Goal: Find contact information: Find contact information

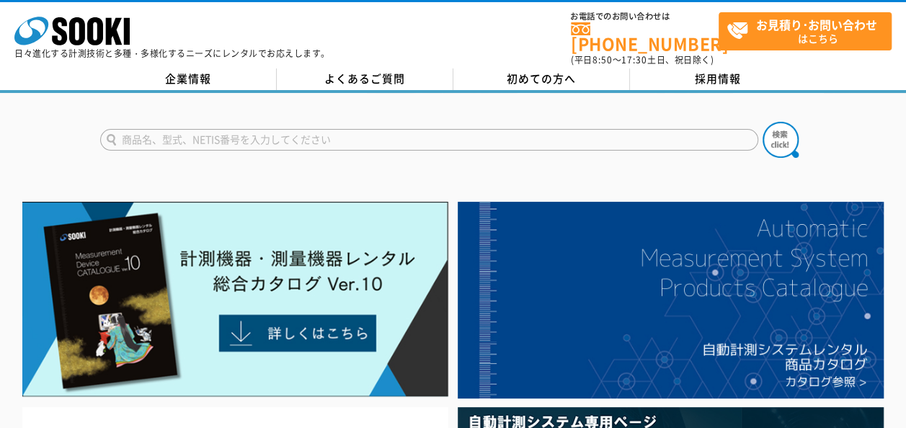
click at [250, 135] on input "text" at bounding box center [429, 140] width 658 height 22
type input "キャスポル"
click at [786, 129] on img at bounding box center [781, 140] width 36 height 36
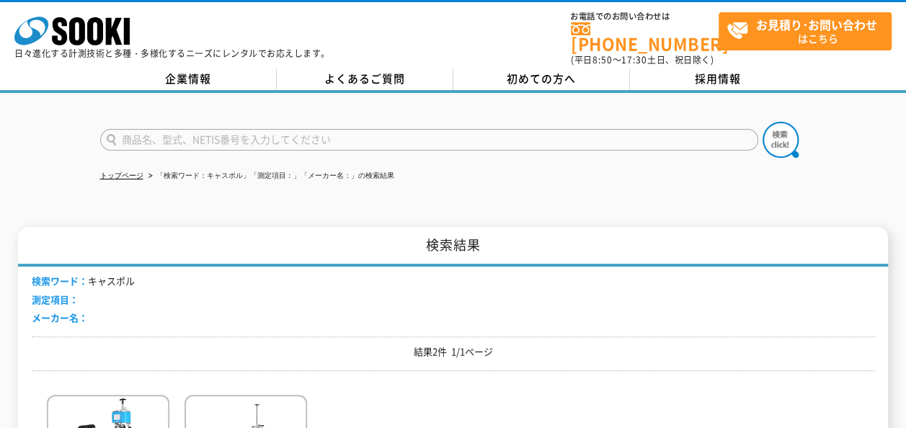
click at [456, 179] on ul "トップページ 「検索ワード：キャスポル」「測定項目：」「メーカー名：」の検索結果" at bounding box center [453, 177] width 707 height 30
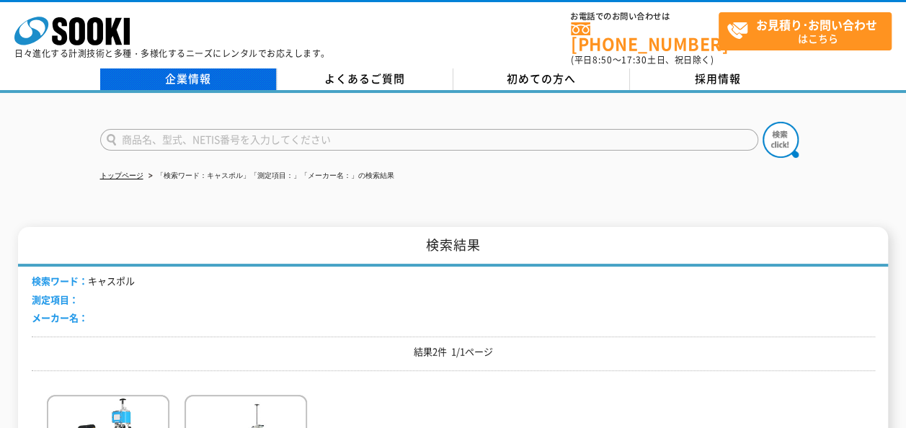
click at [204, 72] on link "企業情報" at bounding box center [188, 80] width 177 height 22
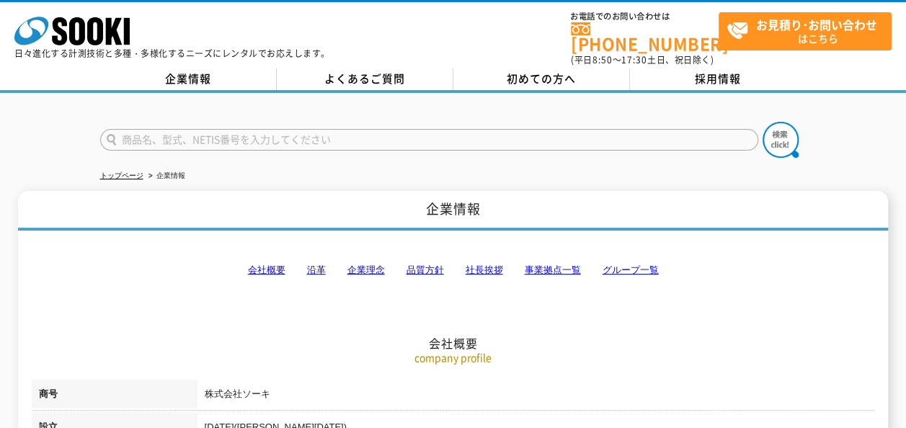
click at [557, 265] on link "事業拠点一覧" at bounding box center [553, 270] width 56 height 11
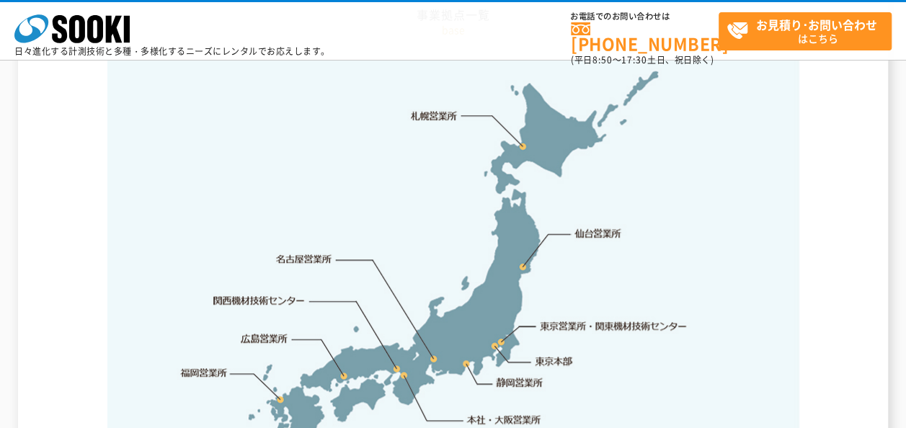
scroll to position [3088, 0]
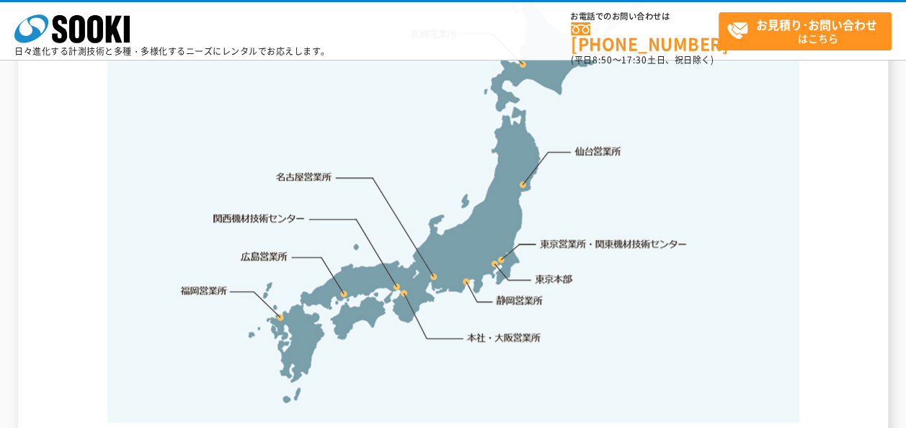
click at [567, 237] on link "東京営業所・関東機材技術センター" at bounding box center [615, 244] width 148 height 14
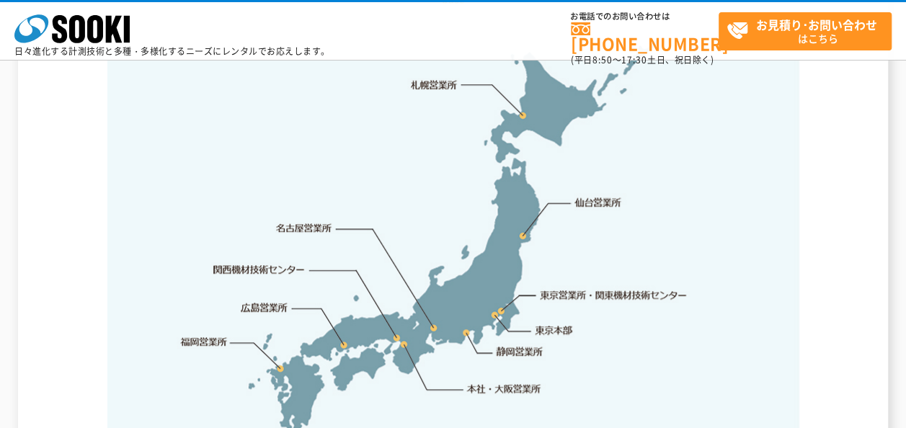
scroll to position [3076, 0]
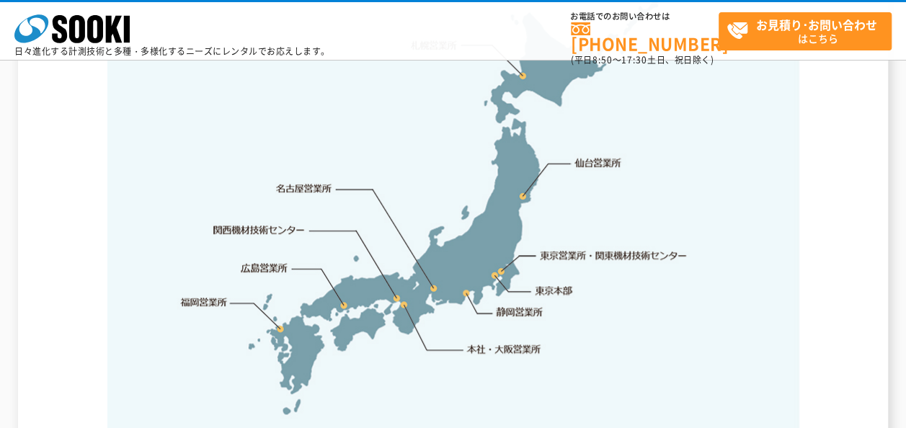
click at [599, 248] on link "東京営業所・関東機材技術センター" at bounding box center [615, 255] width 148 height 14
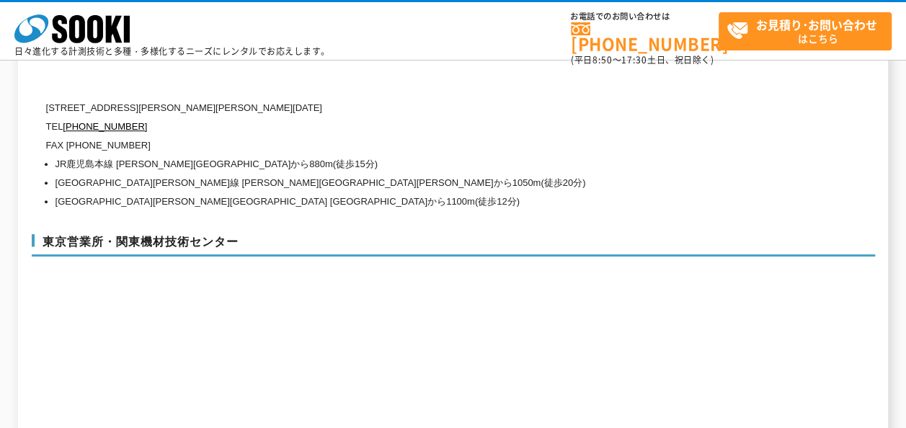
scroll to position [5993, 0]
